Goal: Information Seeking & Learning: Learn about a topic

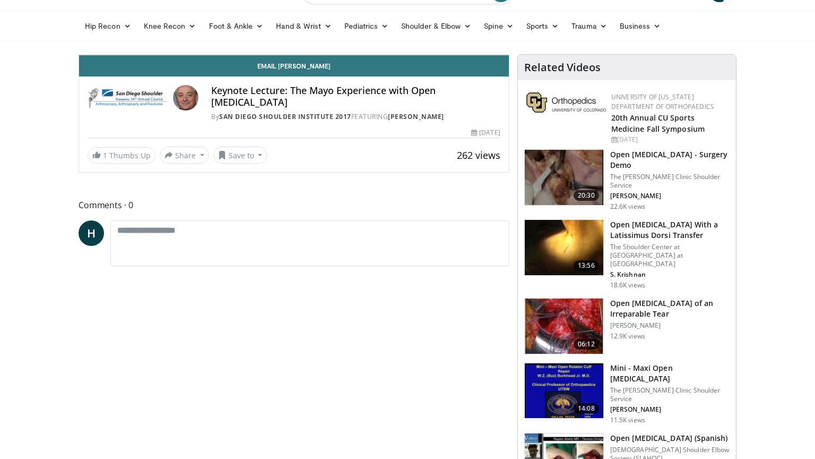
click at [509, 55] on div "10 seconds Tap to unmute" at bounding box center [294, 55] width 430 height 0
click at [509, 55] on span "Video Player" at bounding box center [498, 43] width 21 height 21
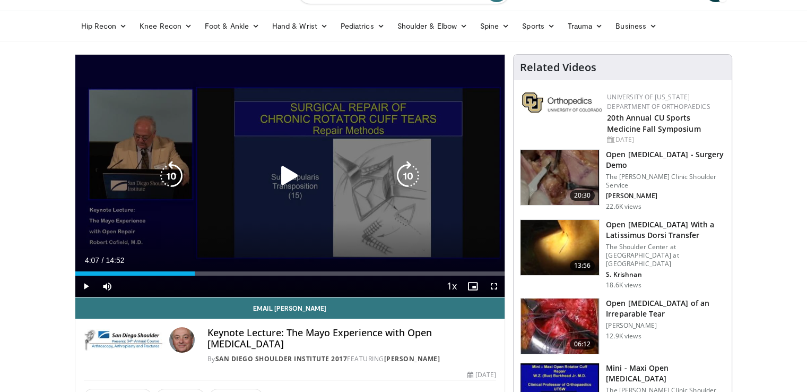
click at [283, 178] on icon "Video Player" at bounding box center [290, 176] width 30 height 30
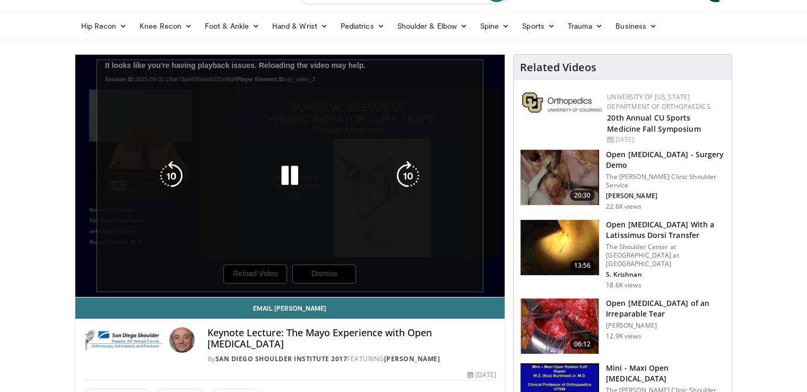
click at [404, 173] on icon "Video Player" at bounding box center [408, 176] width 30 height 30
click at [283, 183] on icon "Video Player" at bounding box center [290, 176] width 30 height 30
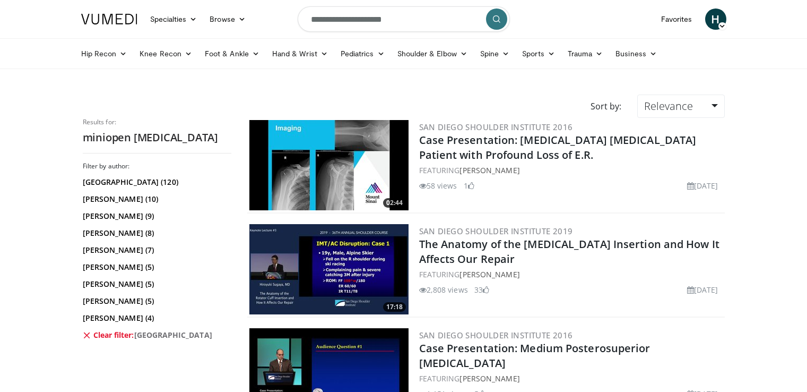
scroll to position [743, 0]
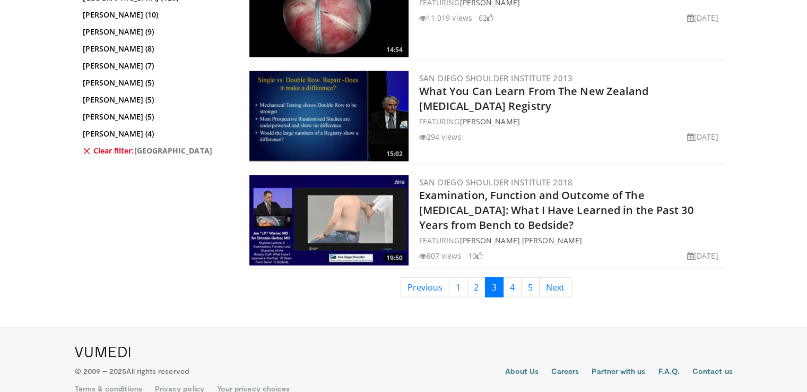
scroll to position [2455, 0]
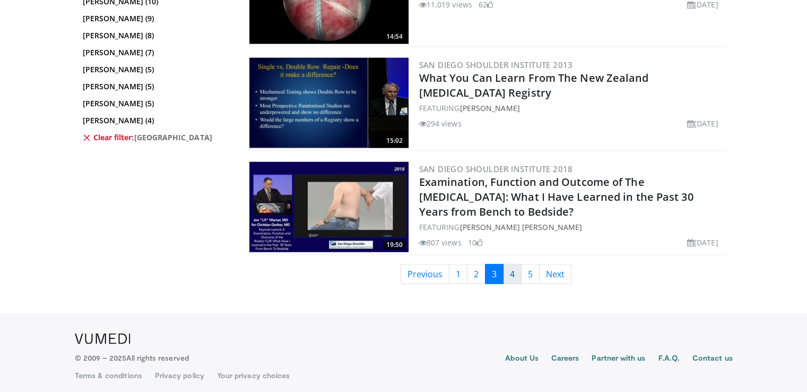
click at [512, 270] on link "4" at bounding box center [512, 274] width 19 height 20
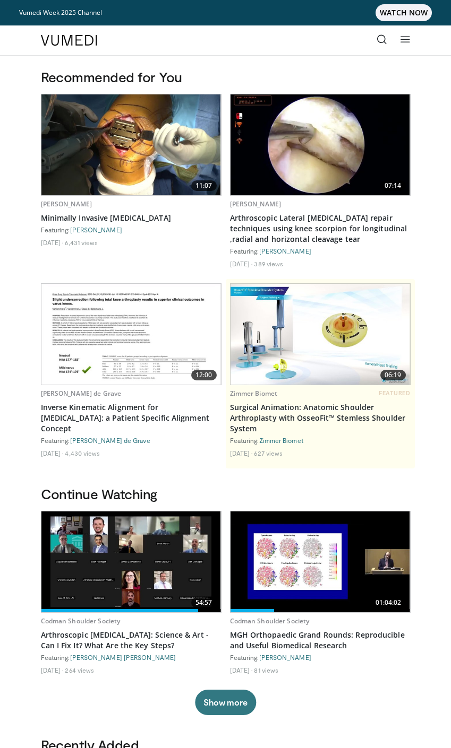
scroll to position [849, 0]
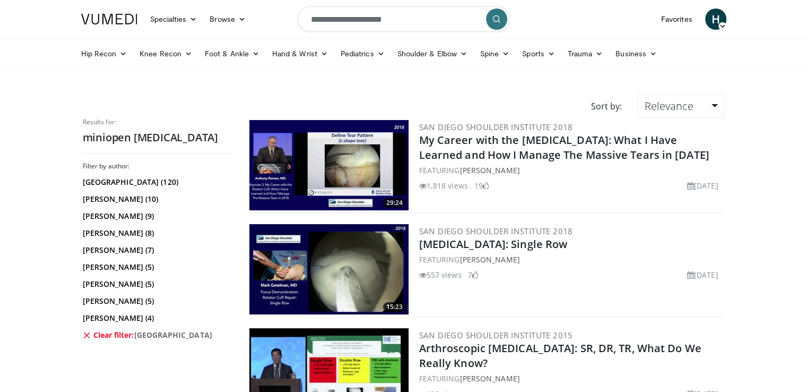
click at [533, 288] on div "San Diego Shoulder Institute 2018 Rotator Cuff Repair: Single Row FEATURING Mar…" at bounding box center [571, 269] width 304 height 90
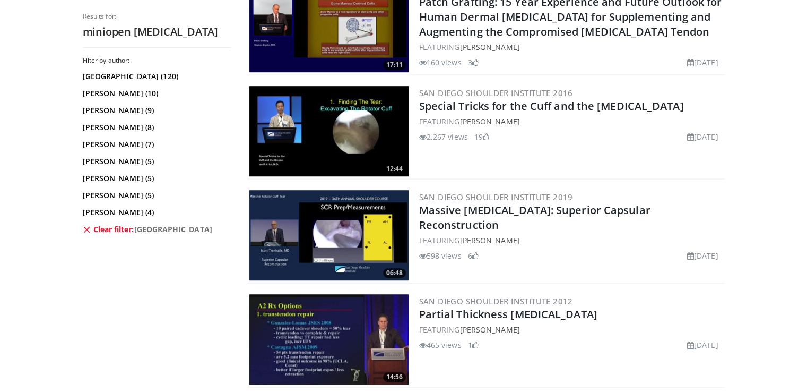
scroll to position [584, 0]
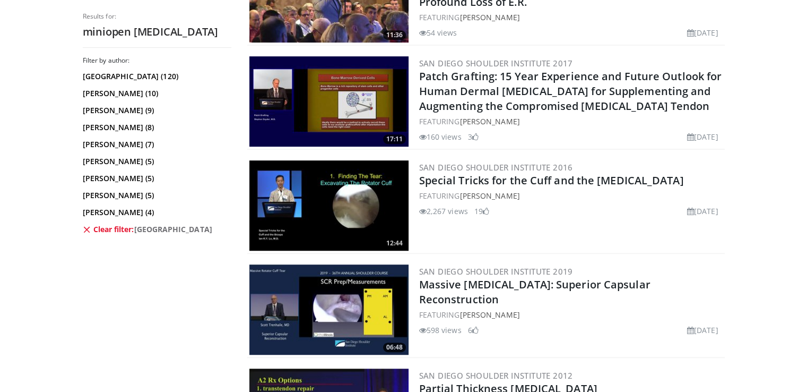
click at [553, 219] on div "San Diego Shoulder Institute 2016 Special Tricks for the Cuff and the Biceps FE…" at bounding box center [571, 205] width 304 height 90
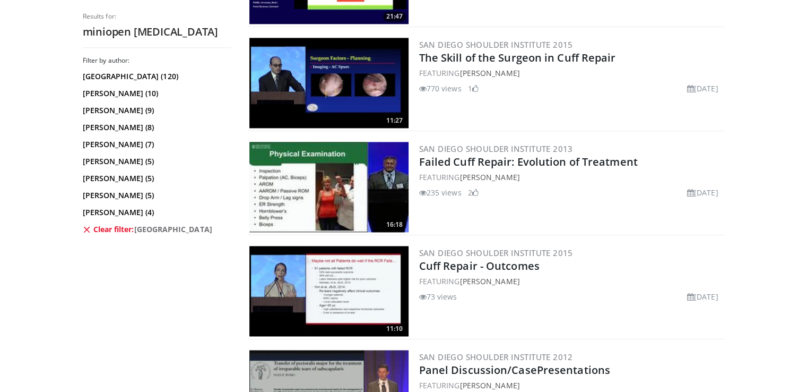
scroll to position [1539, 0]
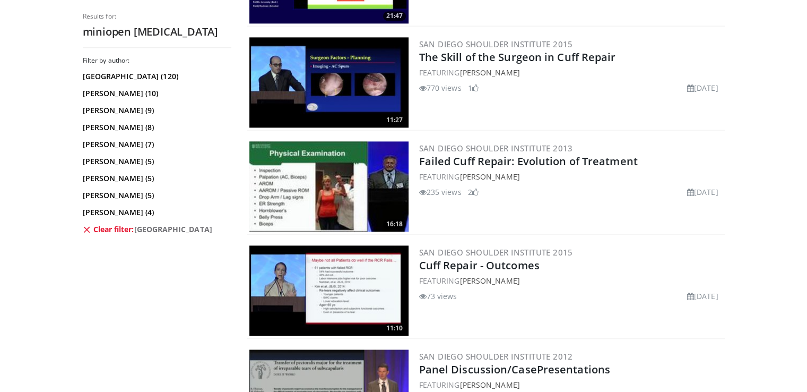
click at [570, 93] on div "San Diego Shoulder Institute 2015 The Skill of the Surgeon in Cuff Repair FEATU…" at bounding box center [571, 82] width 304 height 90
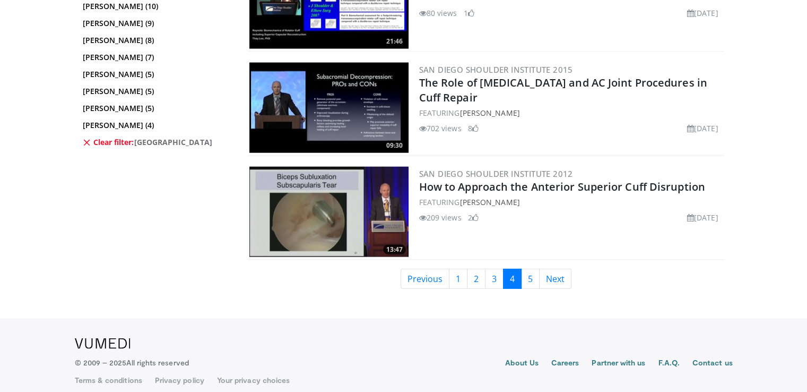
scroll to position [2455, 0]
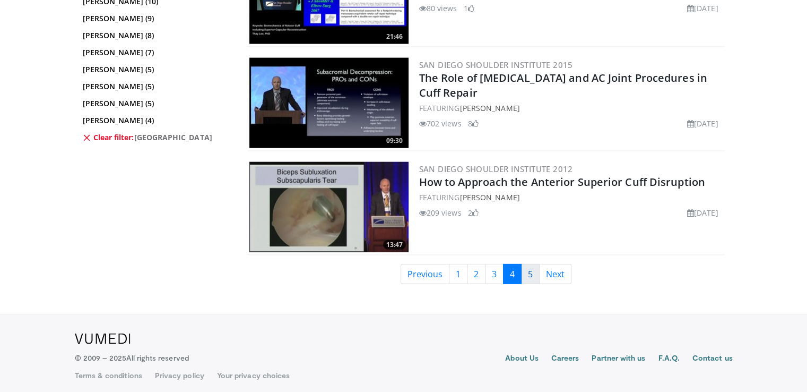
click at [531, 271] on link "5" at bounding box center [530, 274] width 19 height 20
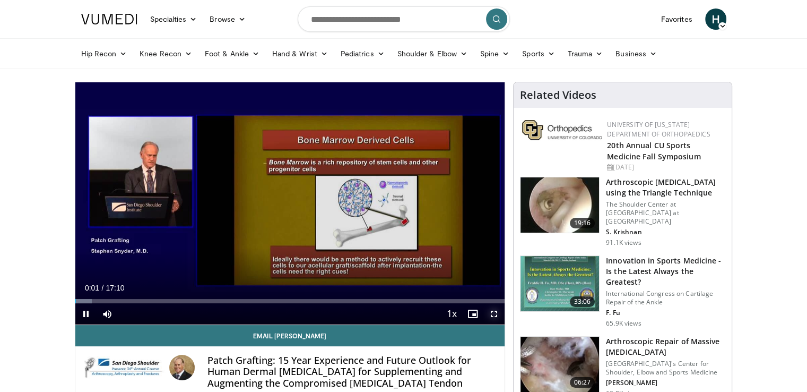
click at [497, 315] on span "Video Player" at bounding box center [494, 313] width 21 height 21
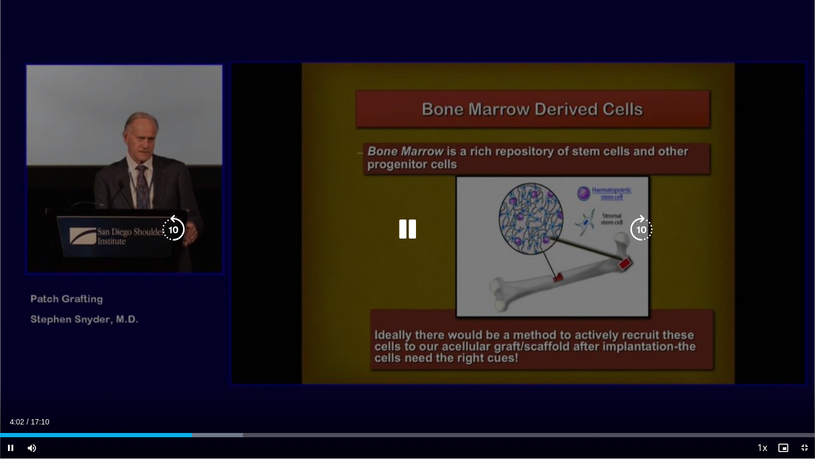
click at [272, 368] on div "10 seconds Tap to unmute" at bounding box center [407, 229] width 815 height 458
click at [561, 231] on div "Video Player" at bounding box center [407, 229] width 489 height 21
click at [399, 225] on icon "Video Player" at bounding box center [408, 229] width 30 height 30
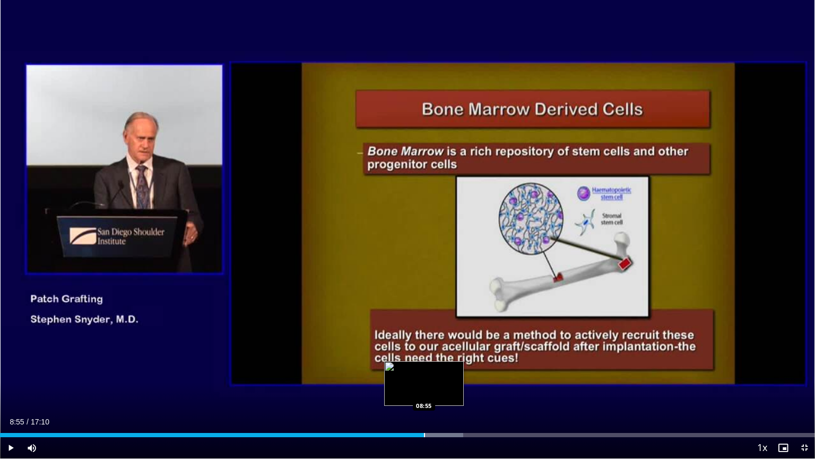
click at [424, 391] on div "Progress Bar" at bounding box center [424, 435] width 1 height 4
click at [433, 391] on div "Progress Bar" at bounding box center [433, 435] width 1 height 4
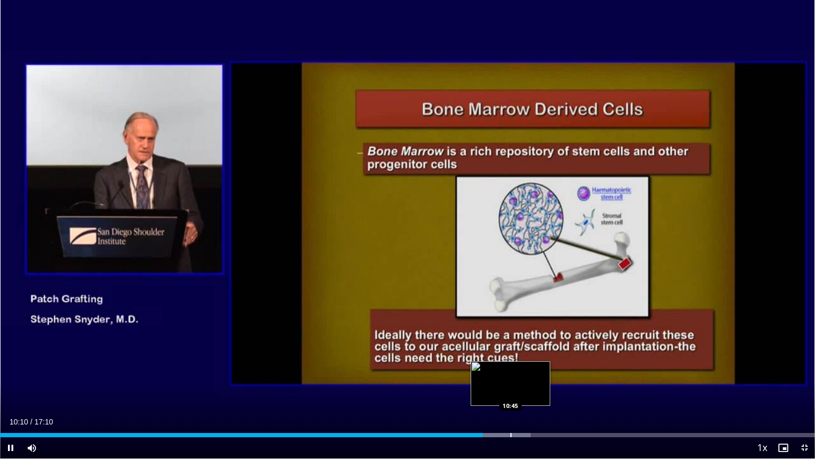
click at [510, 391] on div "Progress Bar" at bounding box center [493, 435] width 76 height 4
click at [522, 391] on div "Progress Bar" at bounding box center [522, 435] width 1 height 4
click at [537, 391] on div "Current Time 11:01 / Duration 17:10 Pause Skip Backward Skip Forward Mute 0% Lo…" at bounding box center [407, 447] width 815 height 21
click at [541, 391] on div "Progress Bar" at bounding box center [541, 435] width 1 height 4
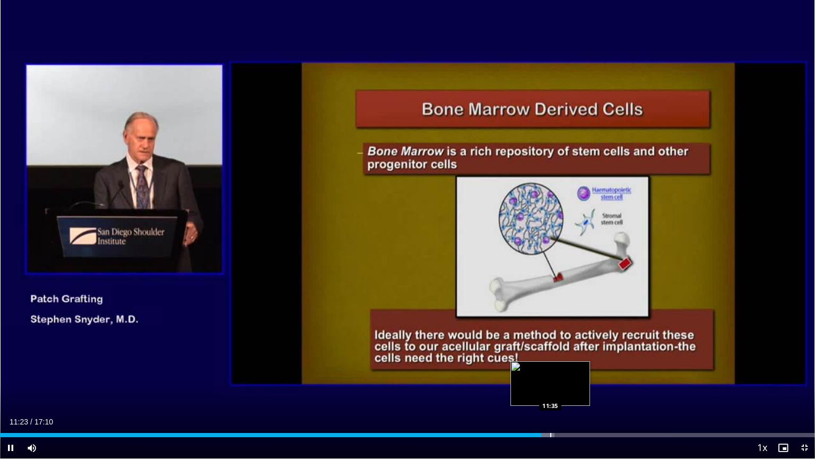
click at [550, 391] on div "Progress Bar" at bounding box center [550, 435] width 1 height 4
click at [560, 391] on div "Progress Bar" at bounding box center [560, 435] width 1 height 4
click at [570, 391] on div "Progress Bar" at bounding box center [570, 435] width 1 height 4
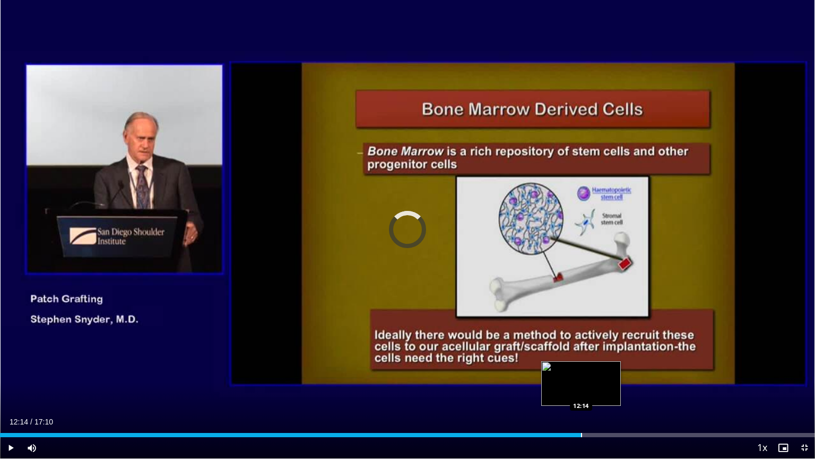
click at [581, 391] on div "Progress Bar" at bounding box center [581, 435] width 1 height 4
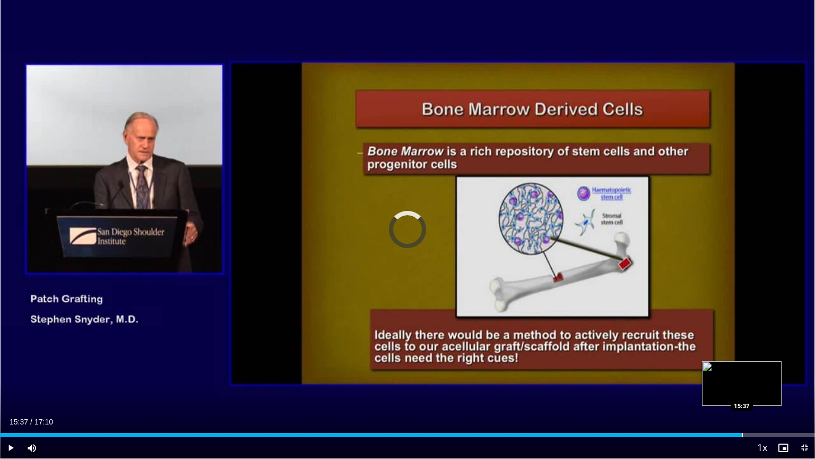
click at [742, 391] on div "Progress Bar" at bounding box center [742, 435] width 1 height 4
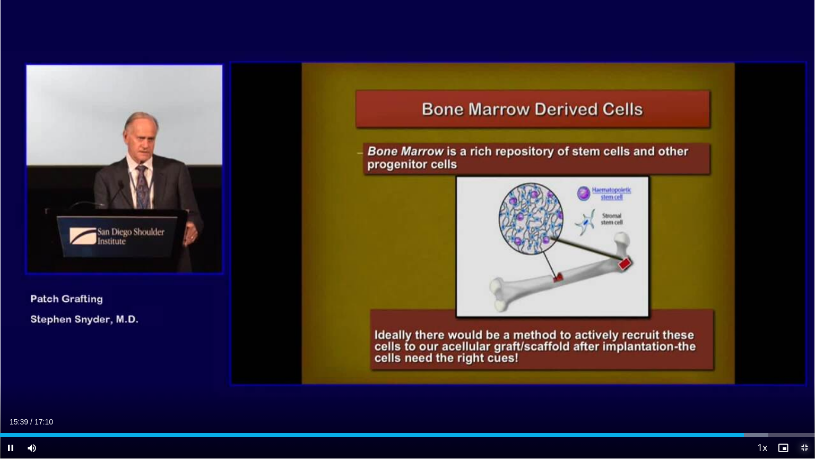
click at [800, 391] on span "Video Player" at bounding box center [804, 447] width 21 height 21
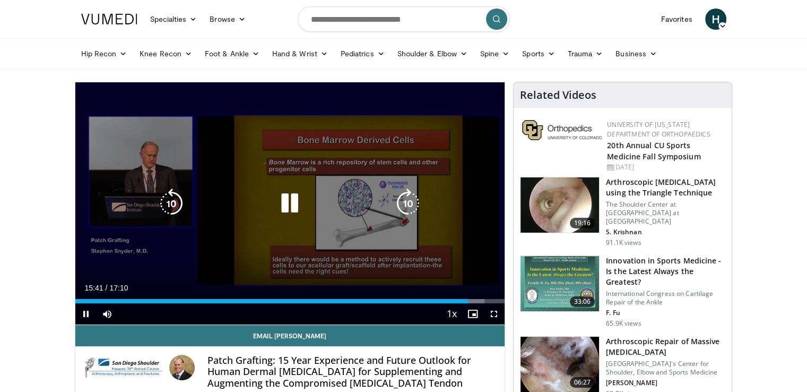
click at [344, 178] on div "10 seconds Tap to unmute" at bounding box center [290, 203] width 430 height 242
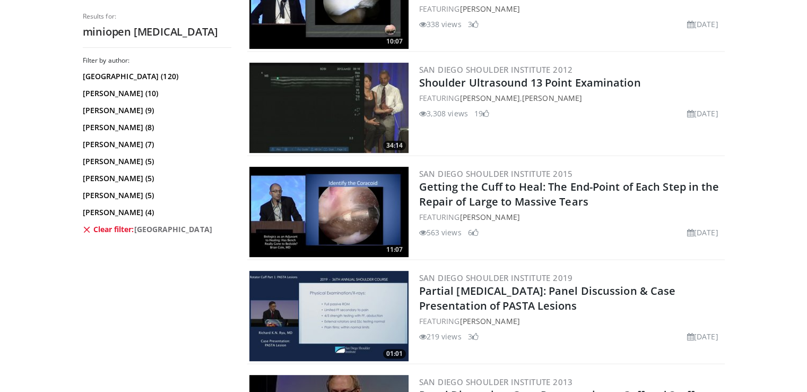
scroll to position [319, 0]
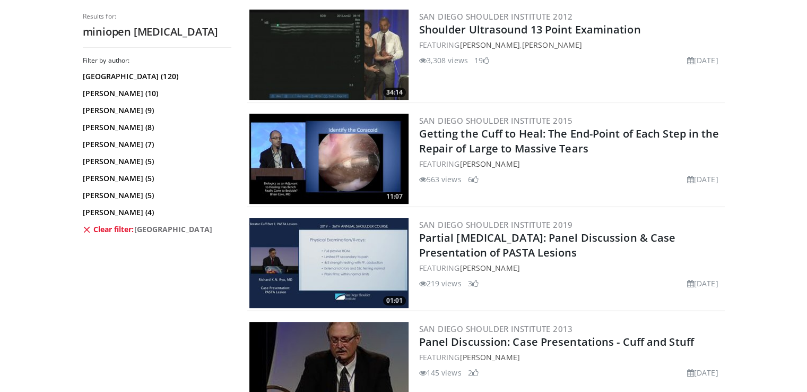
click at [590, 196] on div "San Diego Shoulder Institute 2015 Getting the Cuff to Heal: The End-Point of Ea…" at bounding box center [571, 159] width 304 height 90
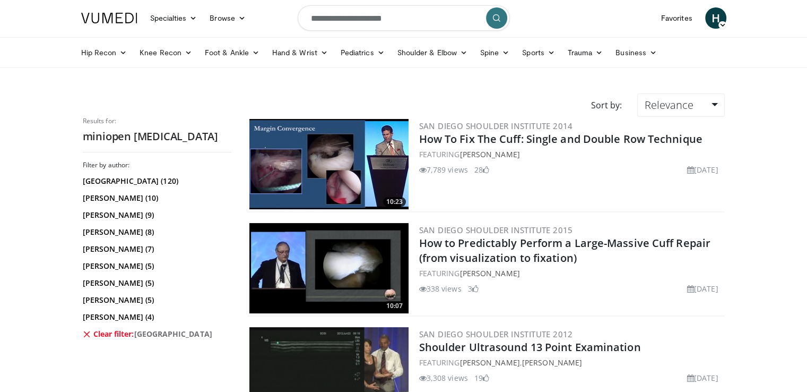
scroll to position [0, 0]
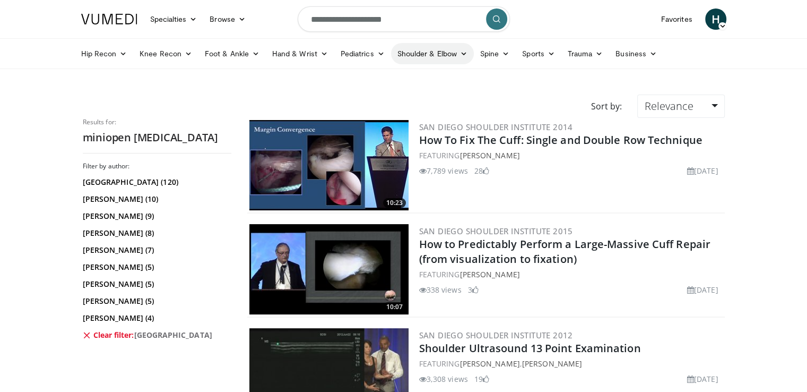
click at [401, 54] on link "Shoulder & Elbow" at bounding box center [432, 53] width 83 height 21
click at [396, 94] on link "Shoulder" at bounding box center [410, 95] width 126 height 17
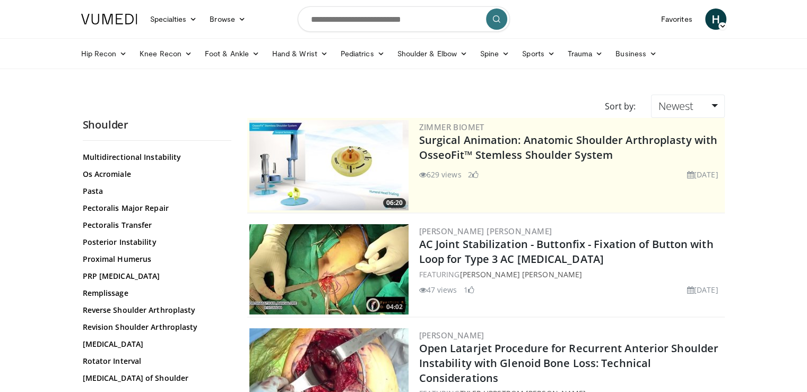
scroll to position [849, 0]
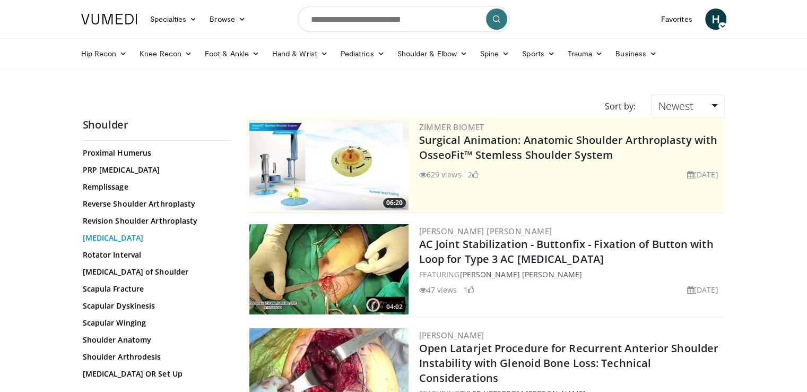
click at [119, 242] on link "[MEDICAL_DATA]" at bounding box center [154, 238] width 143 height 11
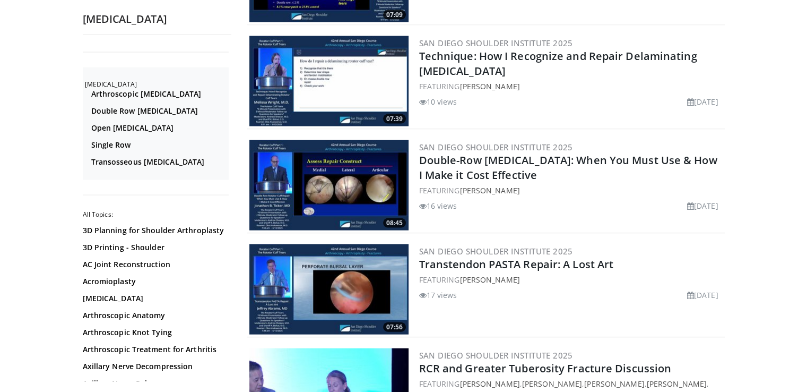
scroll to position [2389, 0]
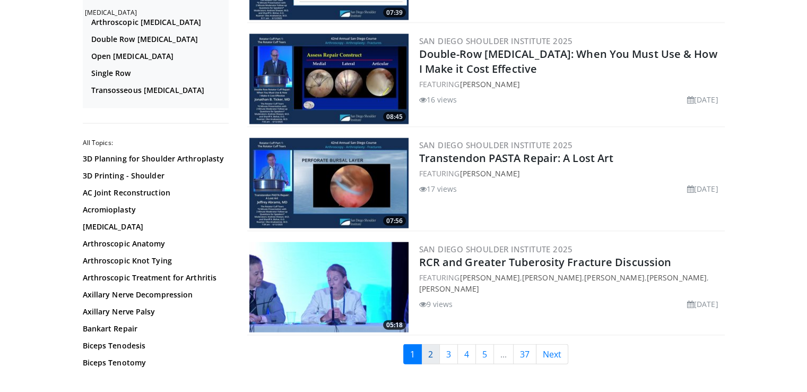
click at [431, 344] on link "2" at bounding box center [430, 354] width 19 height 20
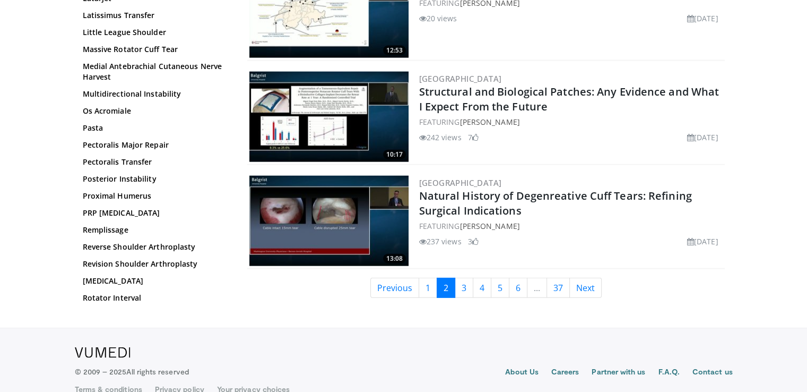
scroll to position [2442, 0]
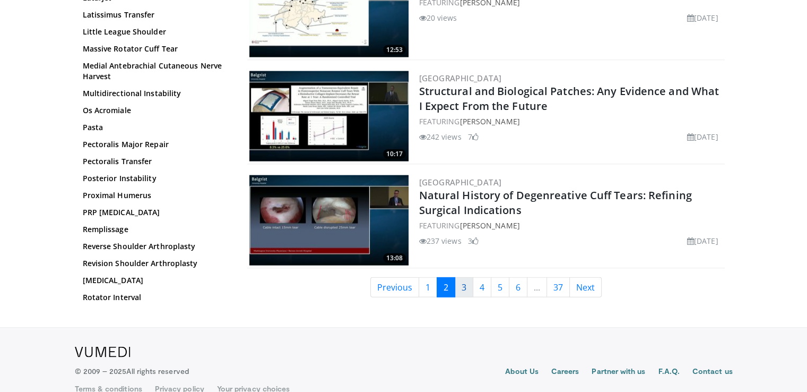
click at [463, 283] on link "3" at bounding box center [464, 287] width 19 height 20
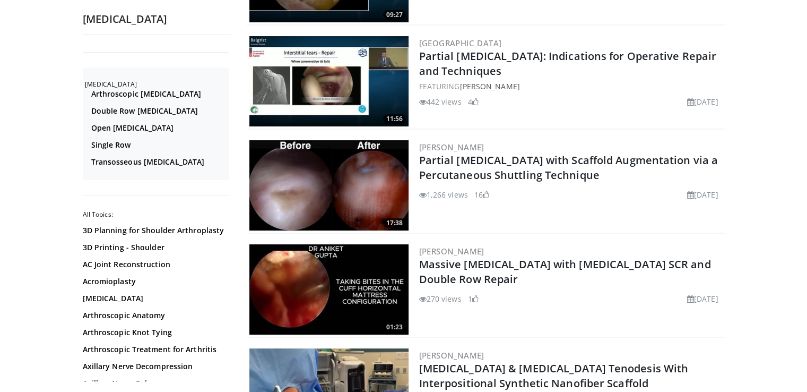
scroll to position [212, 0]
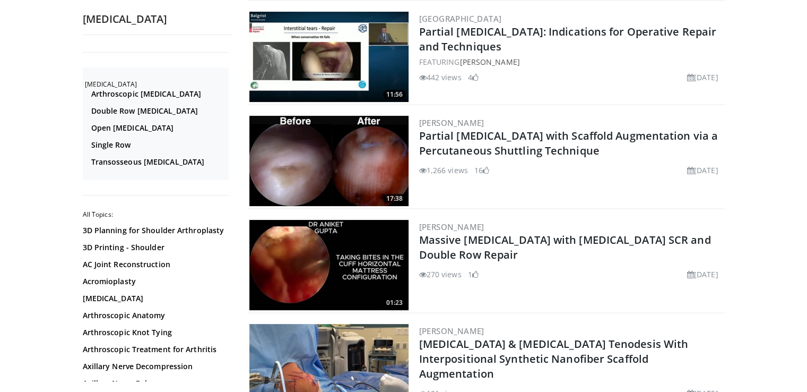
click at [558, 194] on div "Nathan Skelley Partial Rotator Cuff Repair with Scaffold Augmentation via a Per…" at bounding box center [571, 161] width 304 height 90
click at [555, 191] on div "Nathan Skelley Partial Rotator Cuff Repair with Scaffold Augmentation via a Per…" at bounding box center [571, 161] width 304 height 90
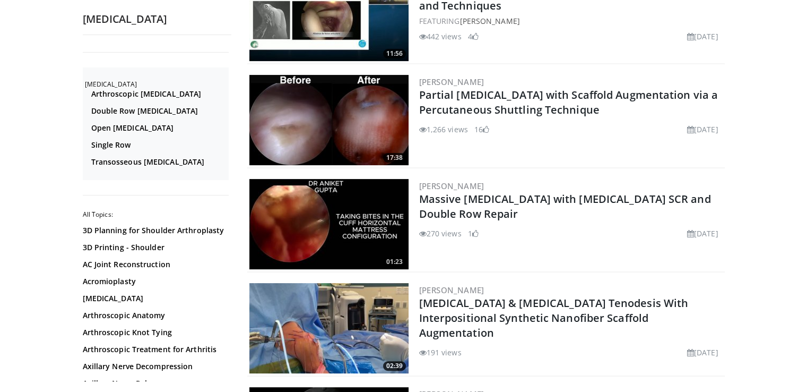
scroll to position [319, 0]
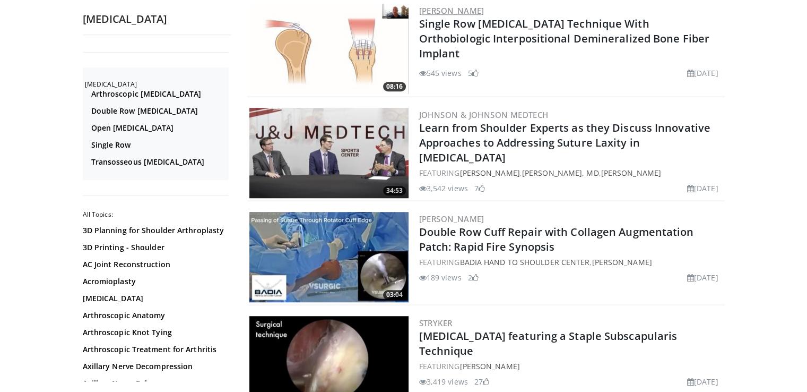
scroll to position [743, 0]
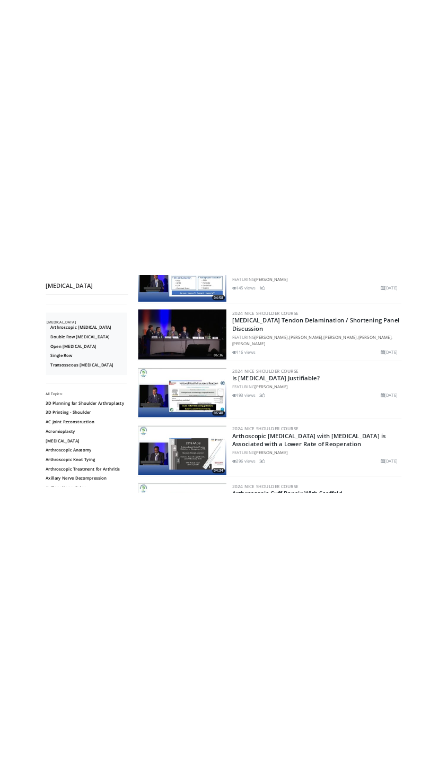
scroll to position [1025, 0]
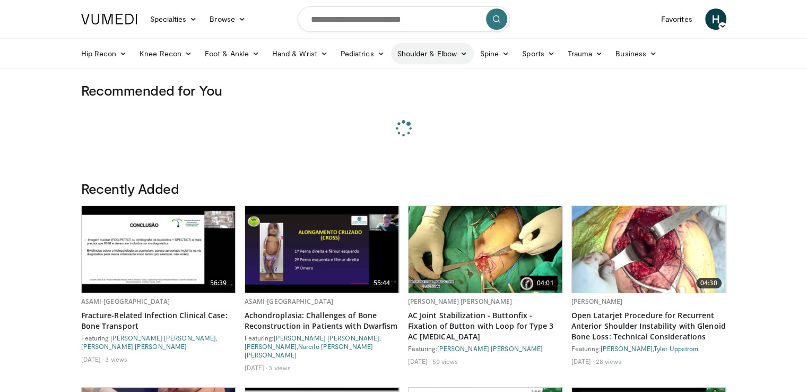
click at [406, 54] on link "Shoulder & Elbow" at bounding box center [432, 53] width 83 height 21
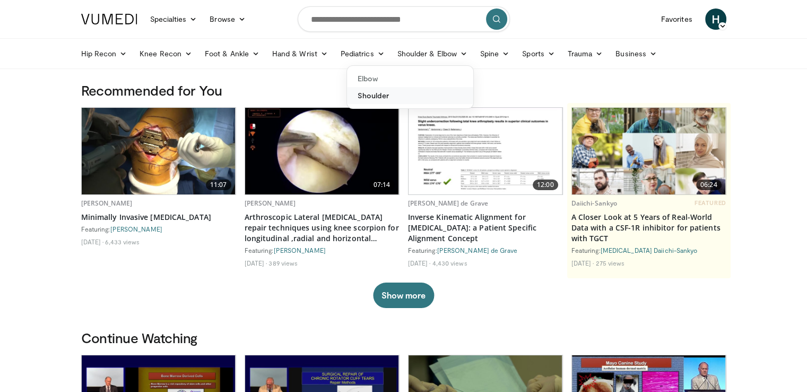
click at [364, 101] on link "Shoulder" at bounding box center [410, 95] width 126 height 17
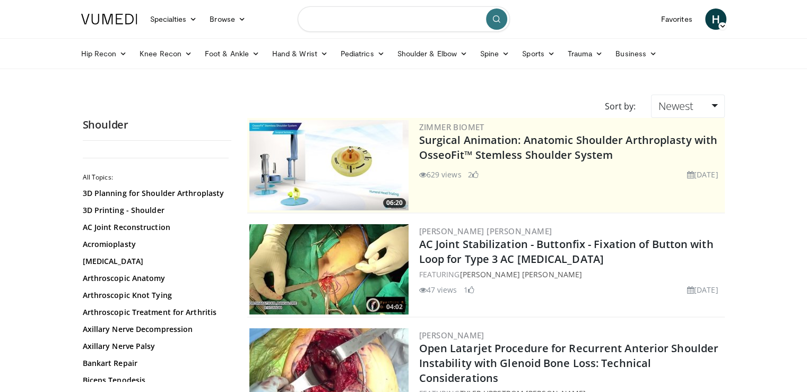
click at [339, 24] on input "Search topics, interventions" at bounding box center [404, 18] width 212 height 25
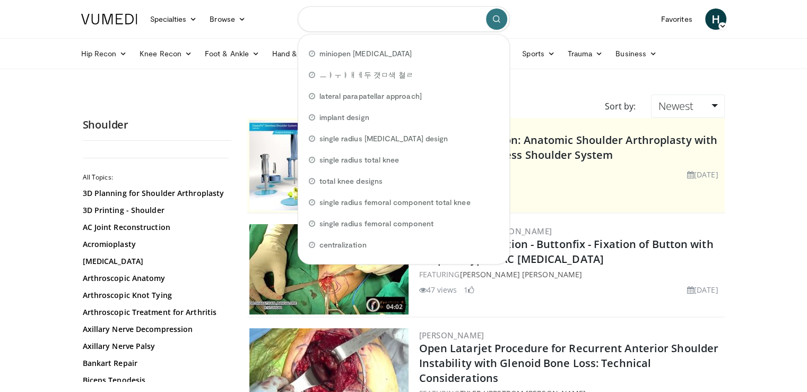
paste input "**********"
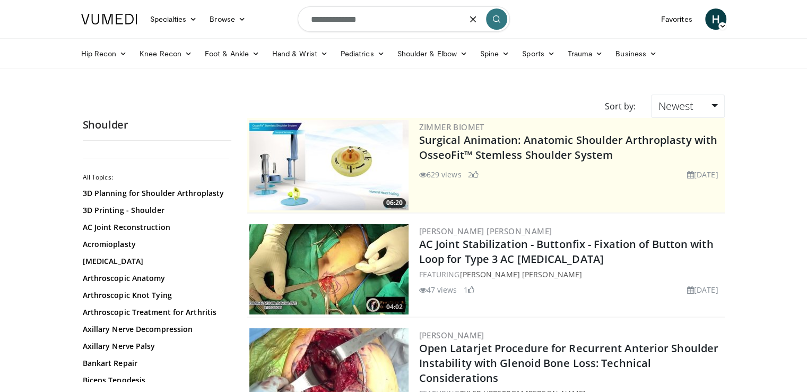
type input "**********"
click at [501, 16] on button "submit" at bounding box center [496, 18] width 21 height 21
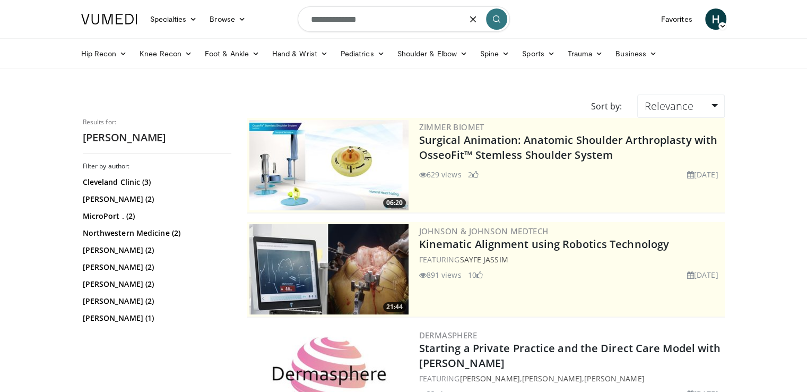
click at [348, 21] on input "**********" at bounding box center [404, 18] width 212 height 25
type input "**********"
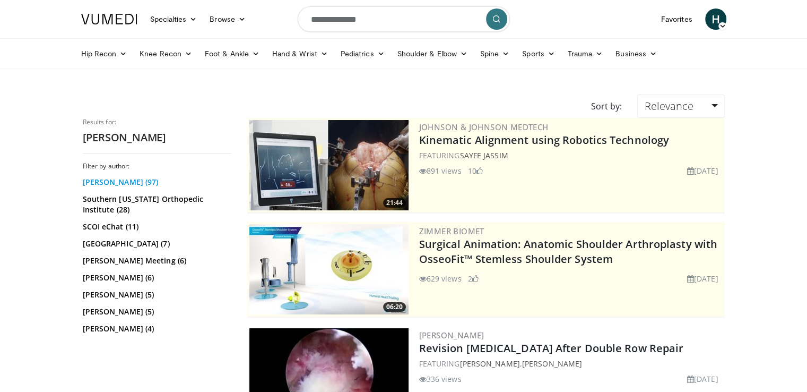
click at [127, 182] on link "Stephen Snyder (97)" at bounding box center [156, 182] width 146 height 11
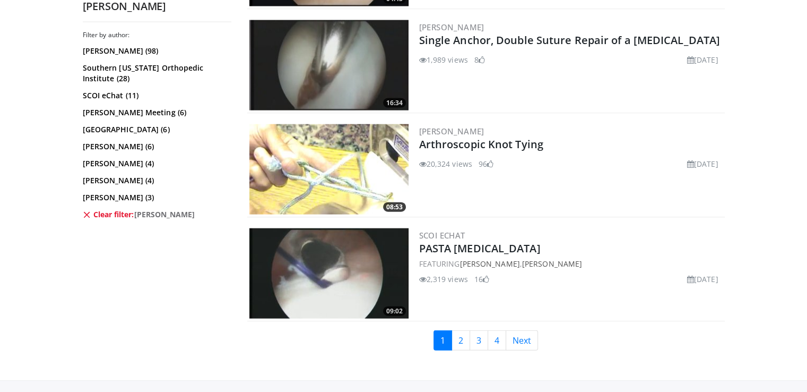
scroll to position [2442, 0]
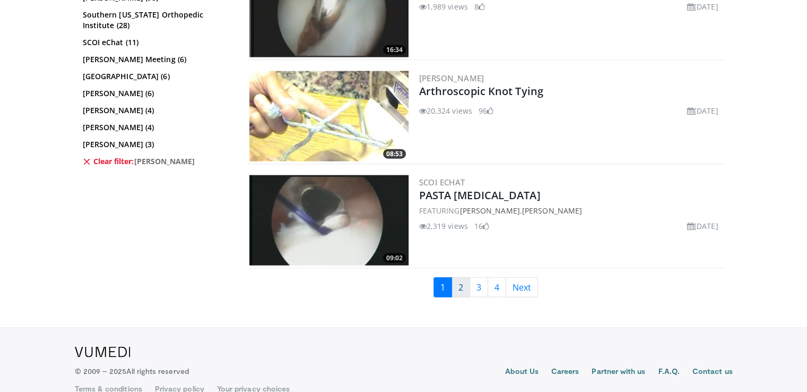
click at [463, 286] on link "2" at bounding box center [461, 287] width 19 height 20
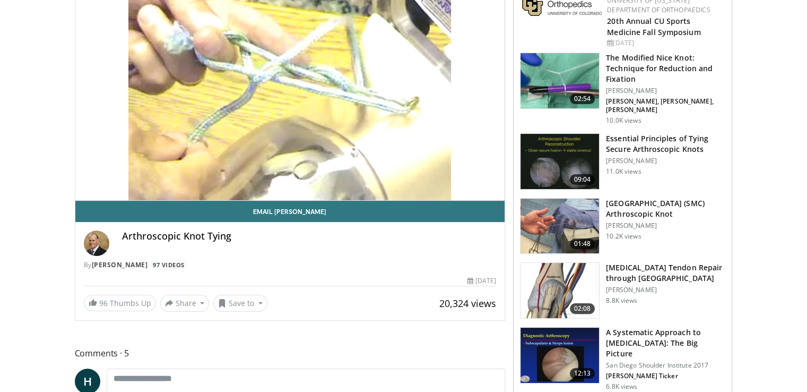
scroll to position [53, 0]
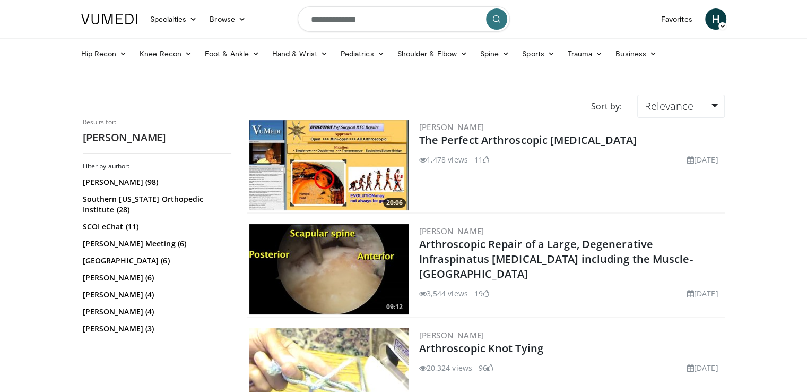
click at [519, 185] on div "[PERSON_NAME] The Perfect Arthroscopic [MEDICAL_DATA] 1,478 views [DATE] 11" at bounding box center [571, 165] width 304 height 90
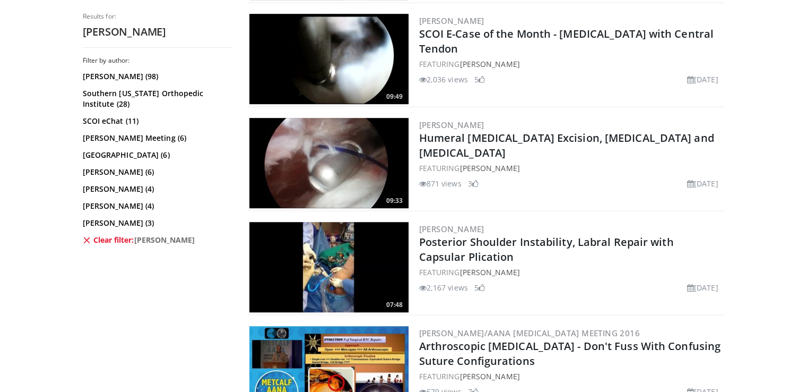
scroll to position [637, 0]
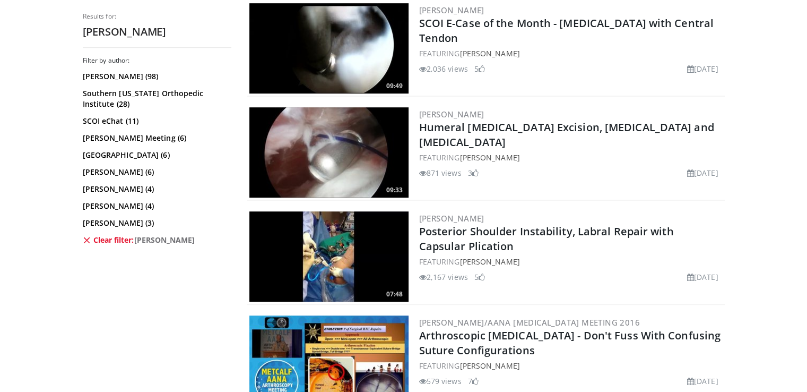
click at [550, 174] on div "871 views December 13, 2012 3" at bounding box center [571, 172] width 304 height 11
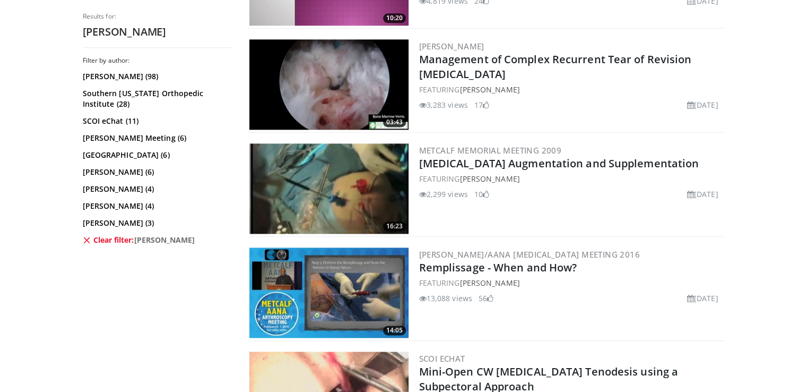
scroll to position [1486, 0]
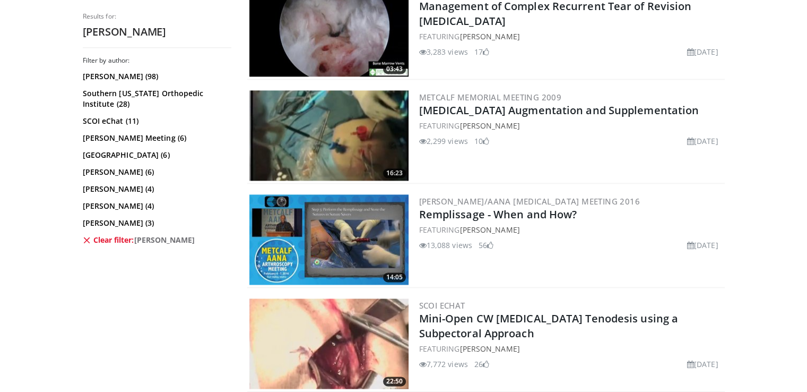
click at [588, 149] on div "Metcalf Memorial Meeting 2009 Rotator Cuff Repair Augmentation and Supplementat…" at bounding box center [571, 135] width 304 height 90
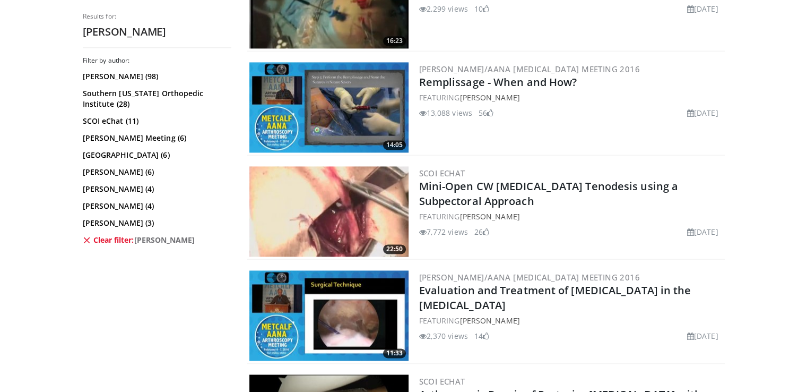
scroll to position [1646, 0]
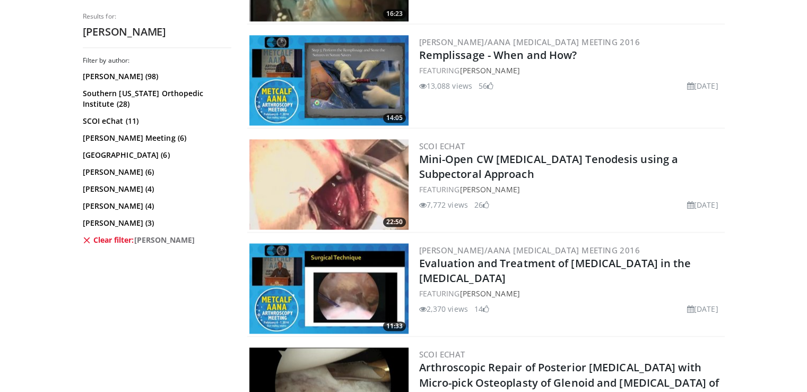
click at [589, 202] on div "7,772 views October 26, 2011 26" at bounding box center [571, 204] width 304 height 11
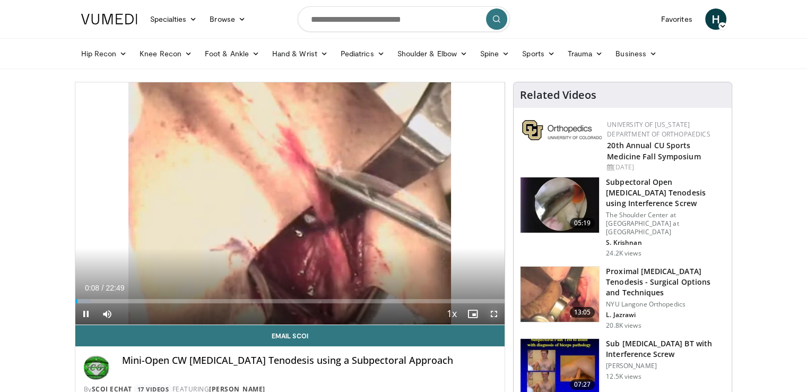
click at [494, 309] on span "Video Player" at bounding box center [494, 313] width 21 height 21
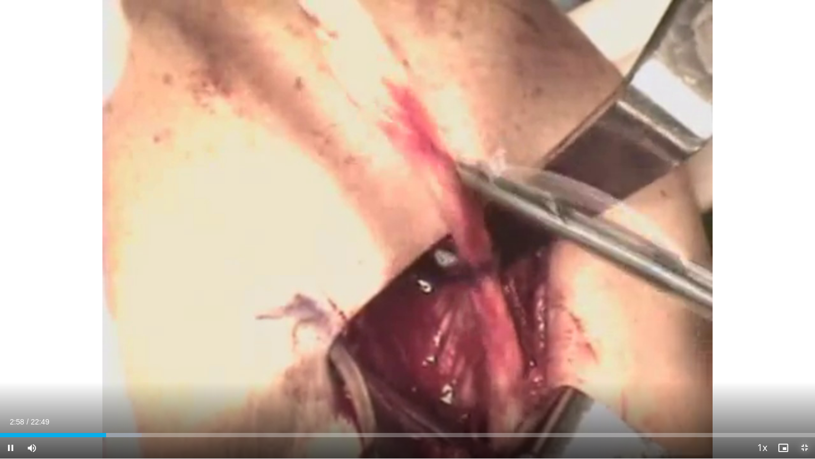
click at [803, 391] on span "Video Player" at bounding box center [804, 447] width 21 height 21
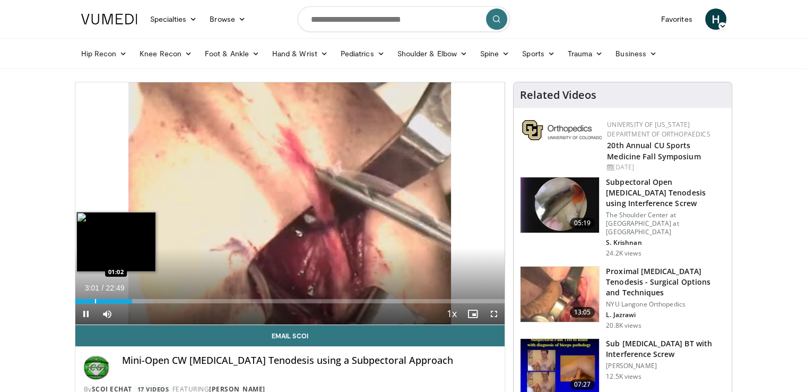
click at [95, 299] on div "Progress Bar" at bounding box center [95, 301] width 1 height 4
click at [82, 300] on div "Loaded : 9.41% 01:04 00:27" at bounding box center [290, 301] width 430 height 4
click at [87, 300] on div "Progress Bar" at bounding box center [87, 301] width 1 height 4
click at [89, 300] on div "Progress Bar" at bounding box center [89, 301] width 1 height 4
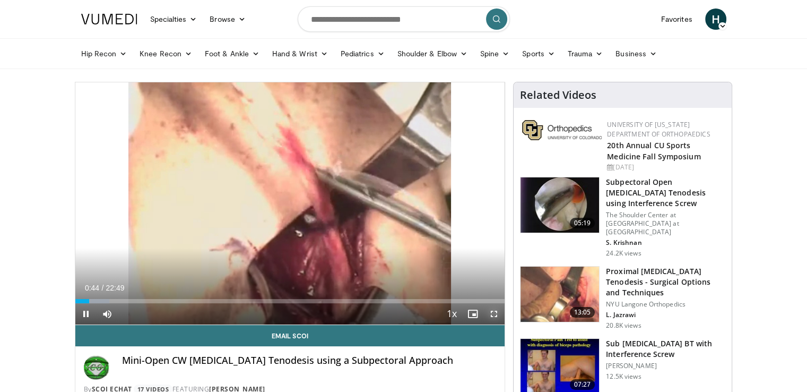
click at [495, 311] on span "Video Player" at bounding box center [494, 313] width 21 height 21
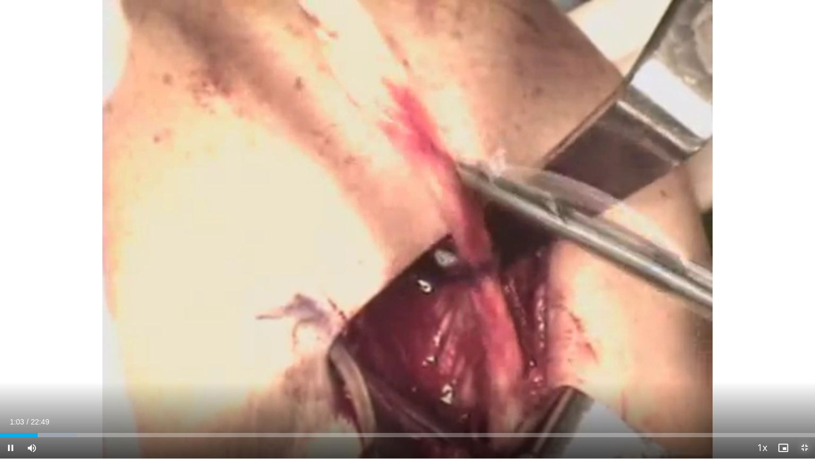
click at [804, 391] on span "Video Player" at bounding box center [804, 447] width 21 height 21
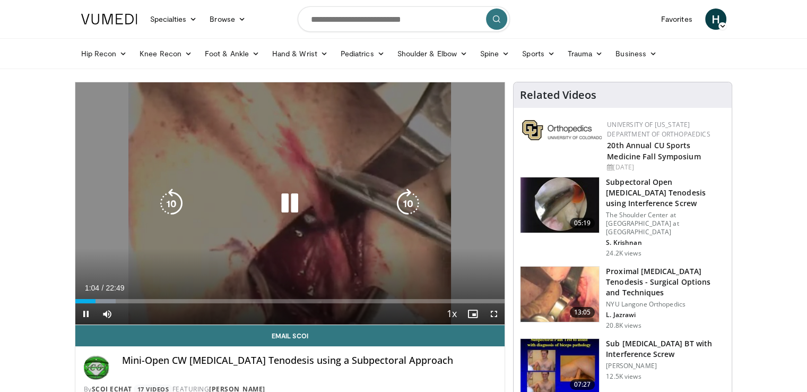
click at [305, 178] on div "10 seconds Tap to unmute" at bounding box center [290, 203] width 430 height 242
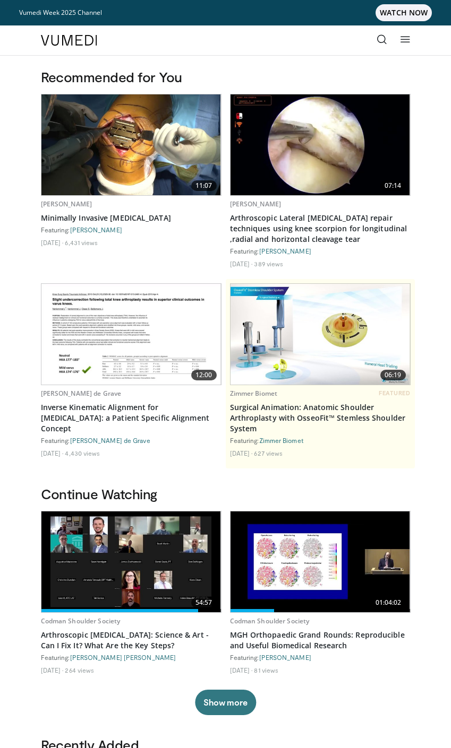
scroll to position [849, 0]
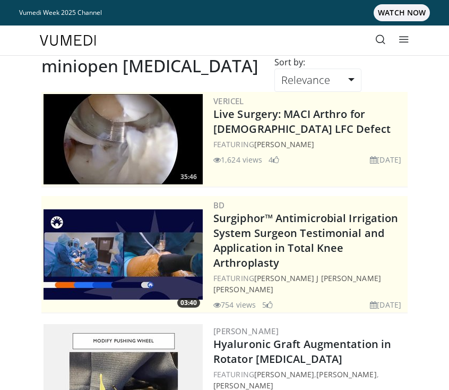
scroll to position [1927, 0]
